Goal: Find contact information: Find contact information

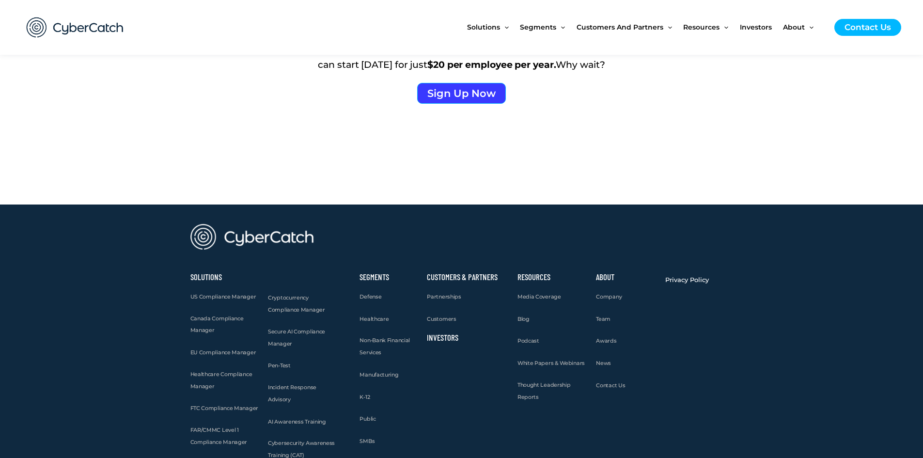
scroll to position [1582, 0]
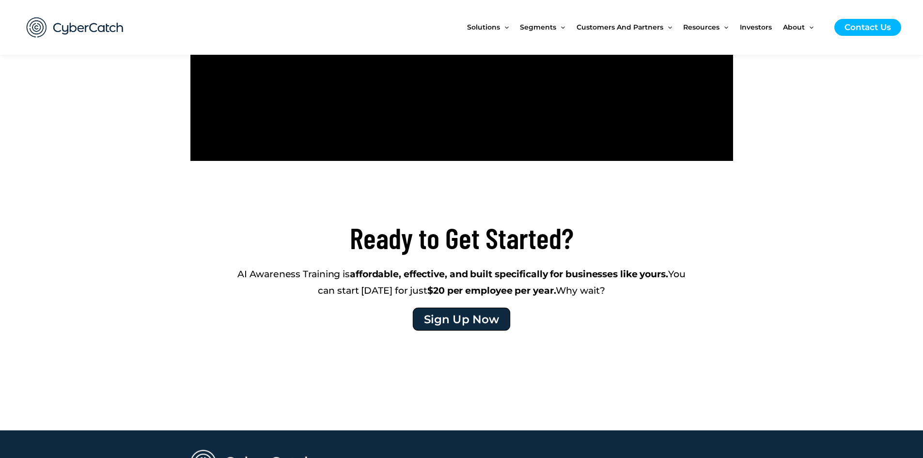
click at [475, 324] on span "Sign Up Now" at bounding box center [461, 318] width 75 height 11
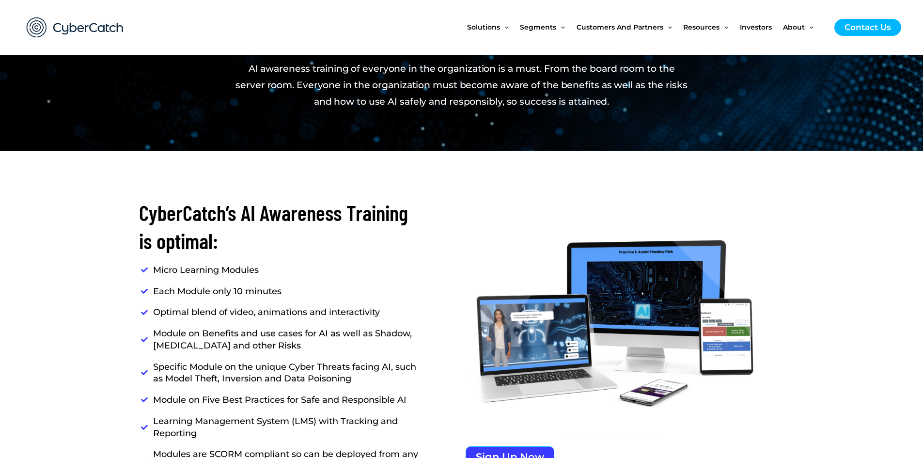
scroll to position [904, 0]
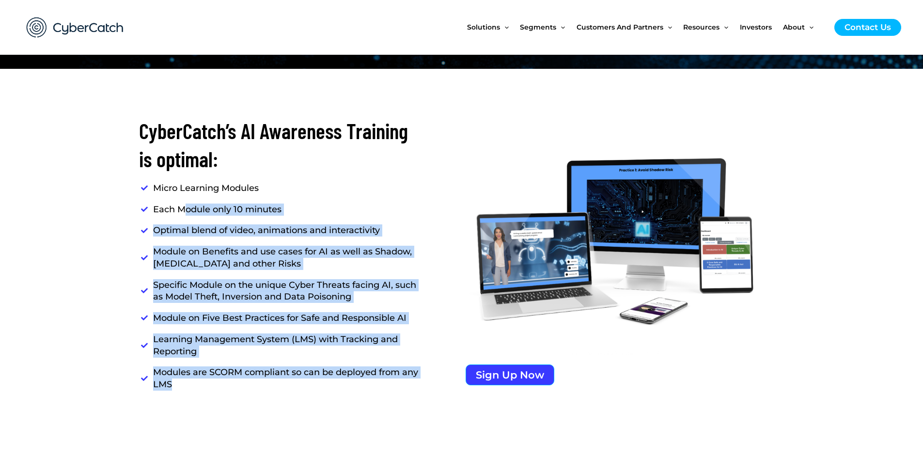
drag, startPoint x: 182, startPoint y: 208, endPoint x: 371, endPoint y: 380, distance: 256.1
click at [371, 380] on ul "Micro Learning Modules Each Module only 10 minutes Optimal blend of video, anim…" at bounding box center [280, 286] width 282 height 208
click at [370, 380] on span "Modules are SCORM compliant so can be deployed from any LMS" at bounding box center [285, 378] width 274 height 24
click at [335, 320] on span "Module on Five Best Practices for Safe and Responsible AI" at bounding box center [277, 318] width 259 height 12
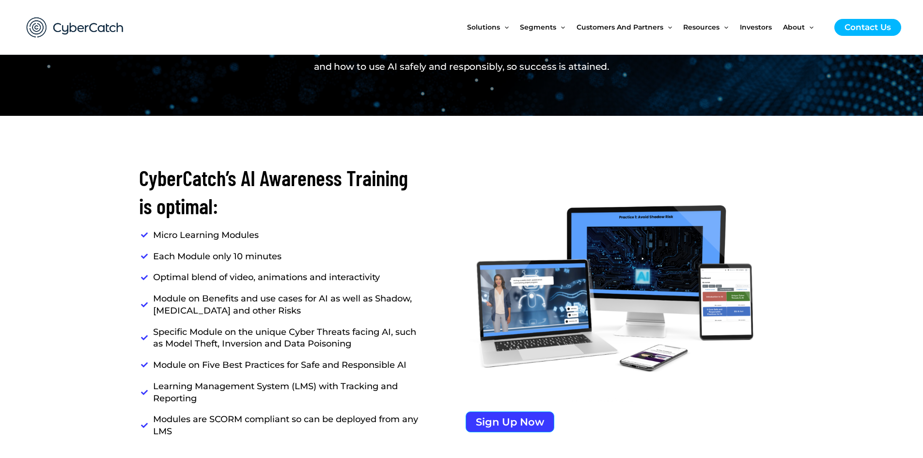
scroll to position [0, 0]
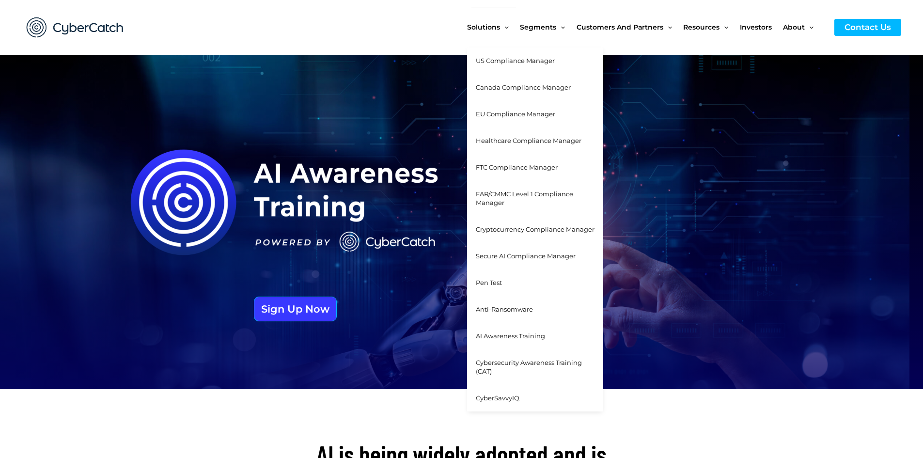
click at [520, 334] on span "AI Awareness Training" at bounding box center [510, 336] width 69 height 8
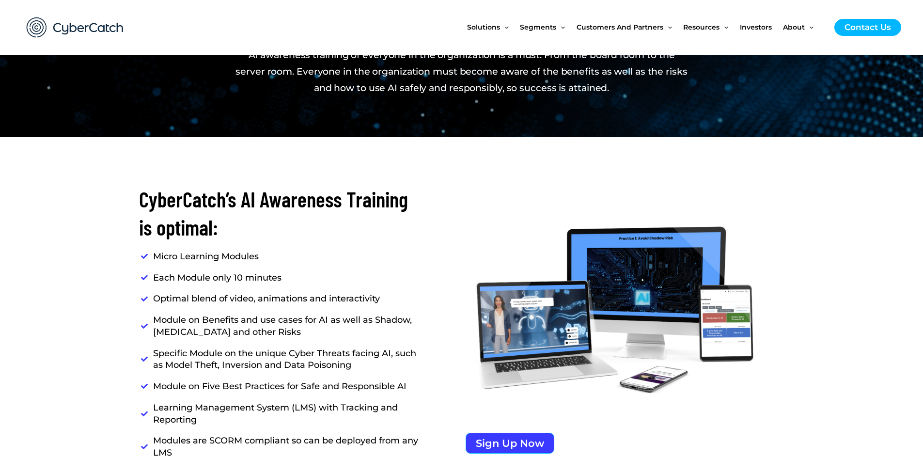
scroll to position [452, 0]
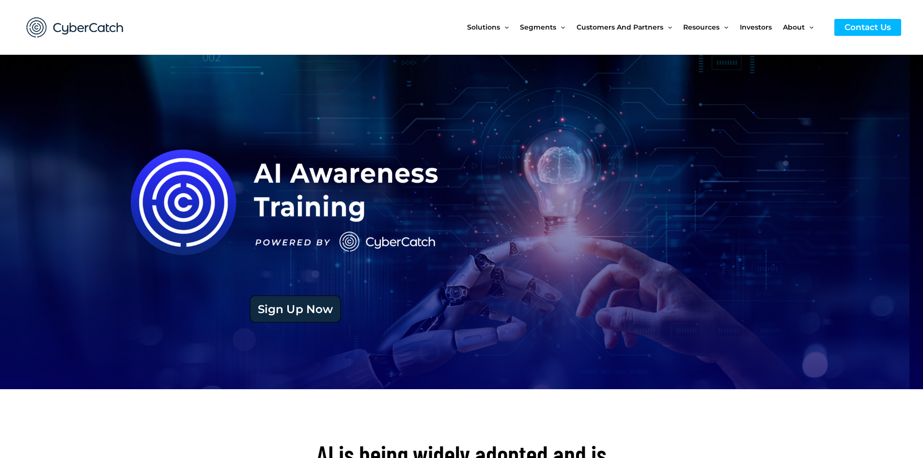
click at [312, 307] on span "Sign Up Now" at bounding box center [295, 308] width 75 height 11
click at [861, 27] on div "Contact Us" at bounding box center [867, 27] width 67 height 17
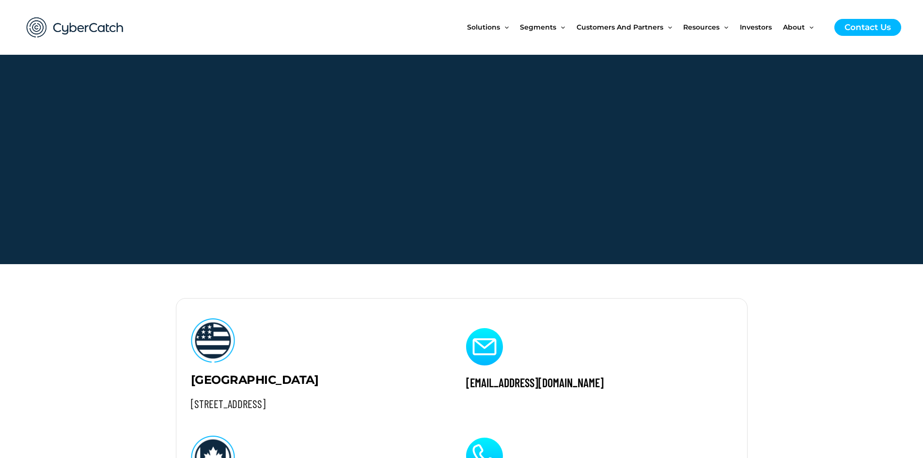
scroll to position [272, 0]
